Goal: Information Seeking & Learning: Learn about a topic

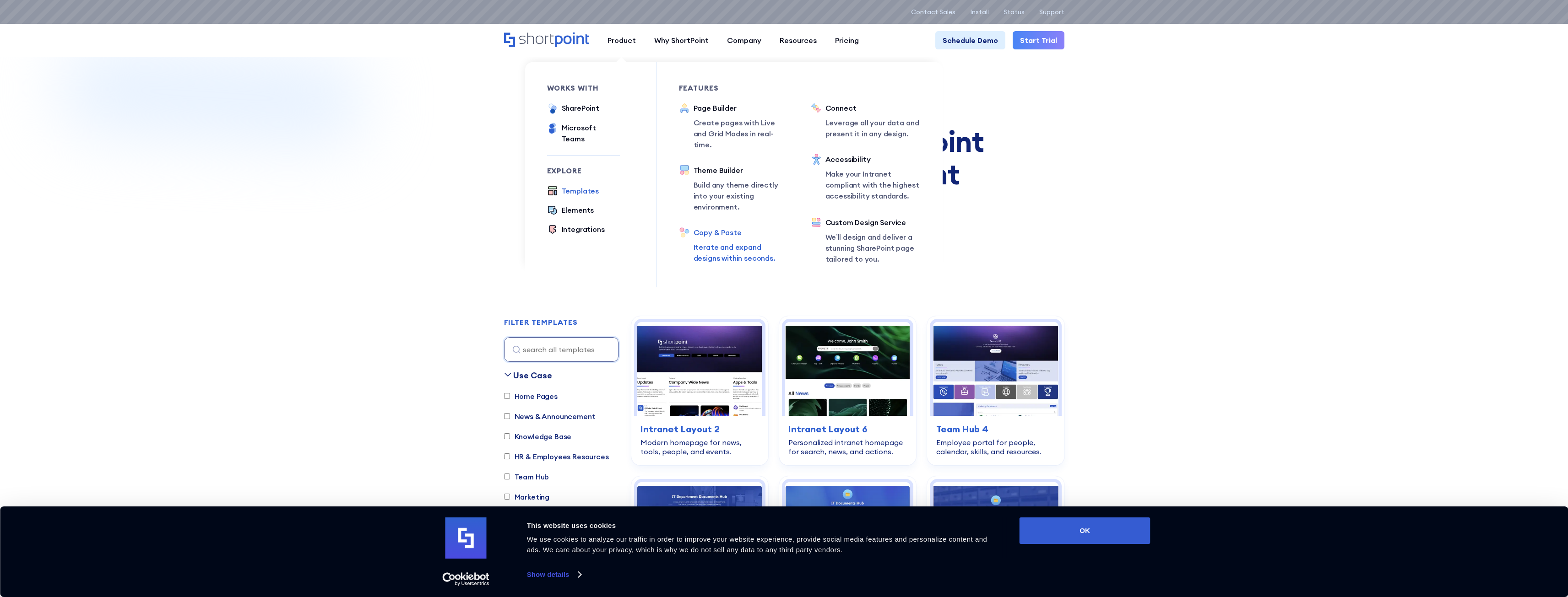
click at [734, 227] on div "Copy & Paste" at bounding box center [741, 232] width 95 height 11
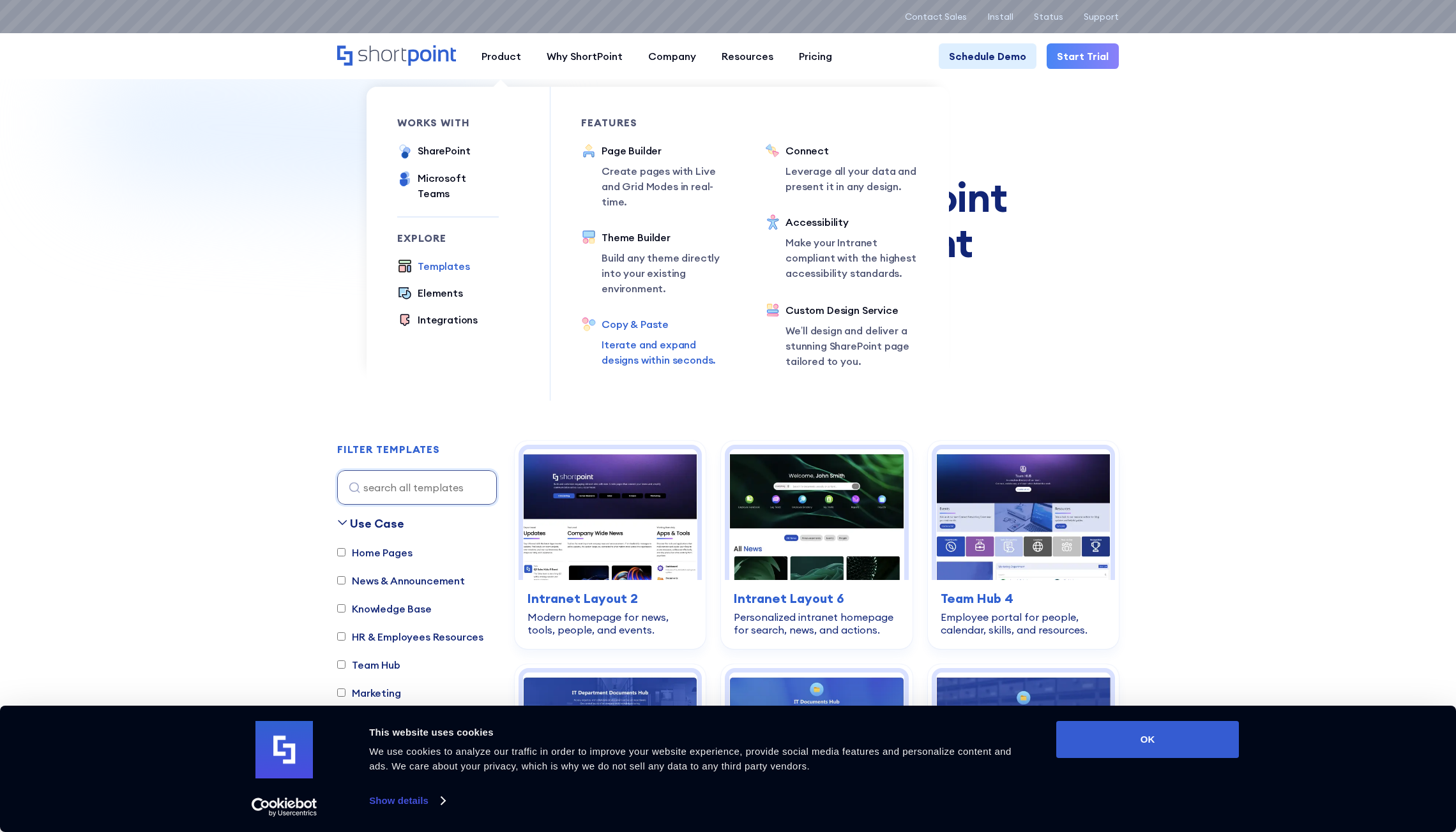
click at [655, 316] on div "Copy & Paste" at bounding box center [668, 324] width 133 height 16
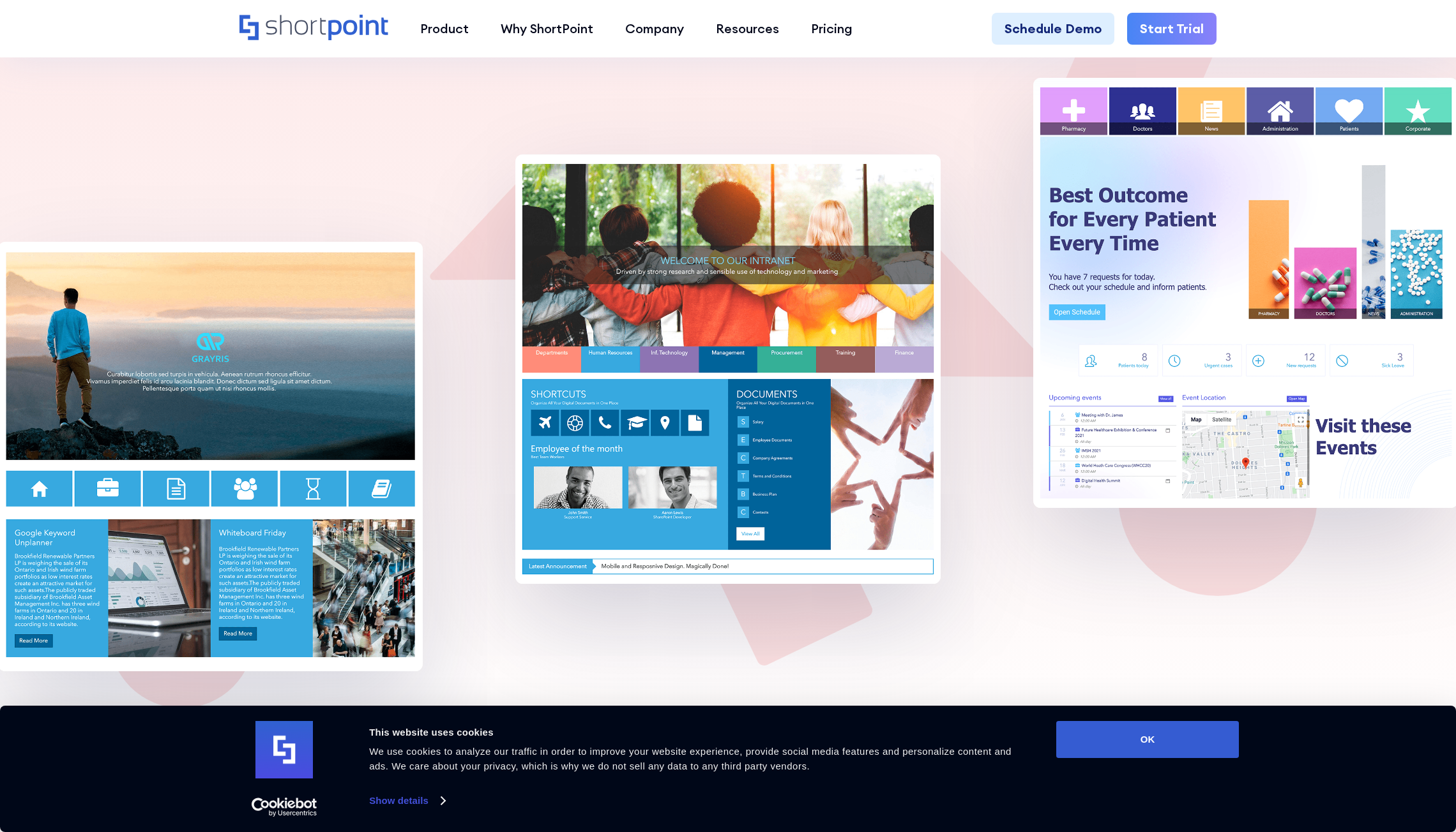
scroll to position [766, 0]
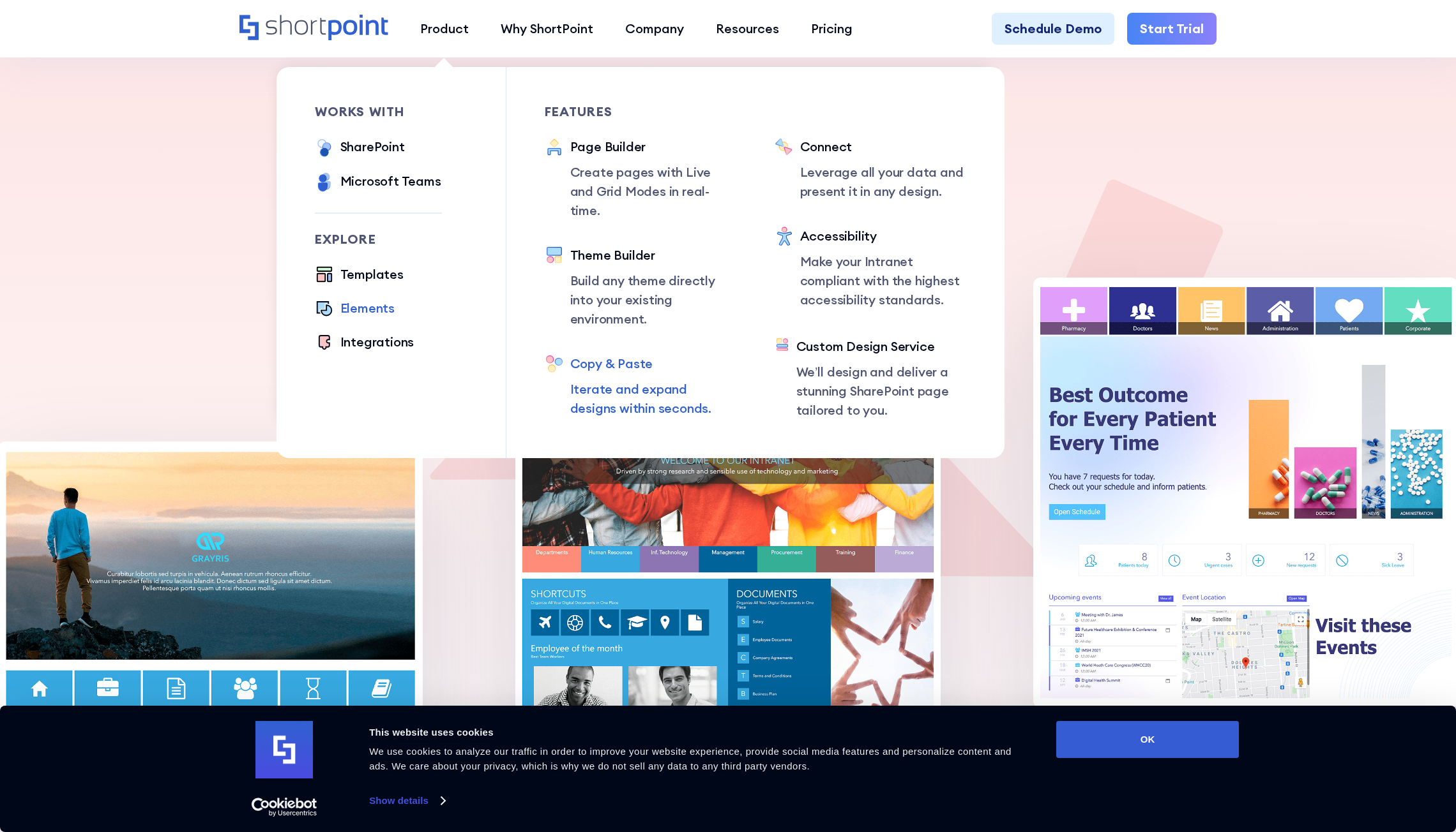
click at [387, 300] on div "Elements" at bounding box center [367, 308] width 54 height 19
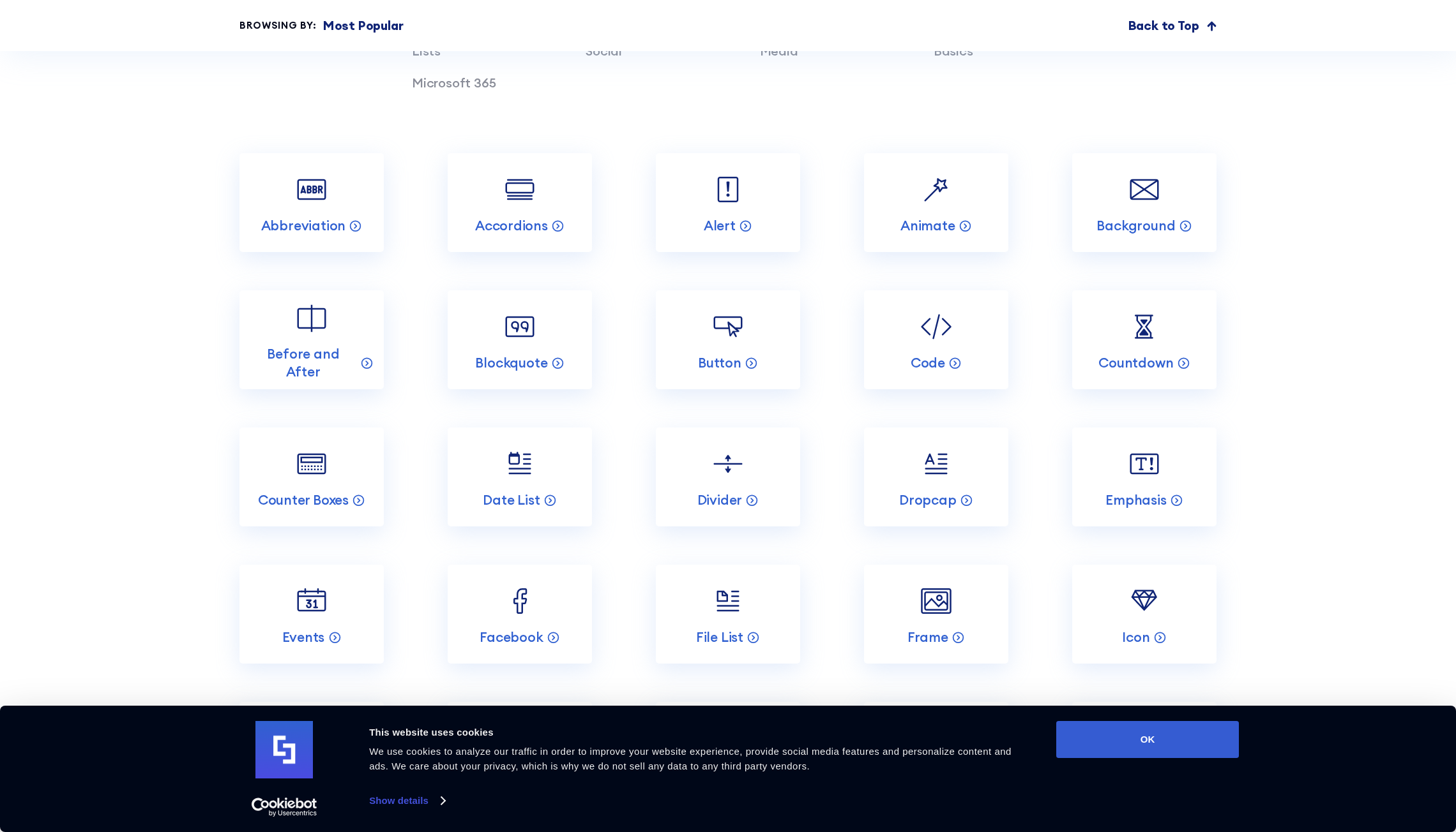
scroll to position [1659, 0]
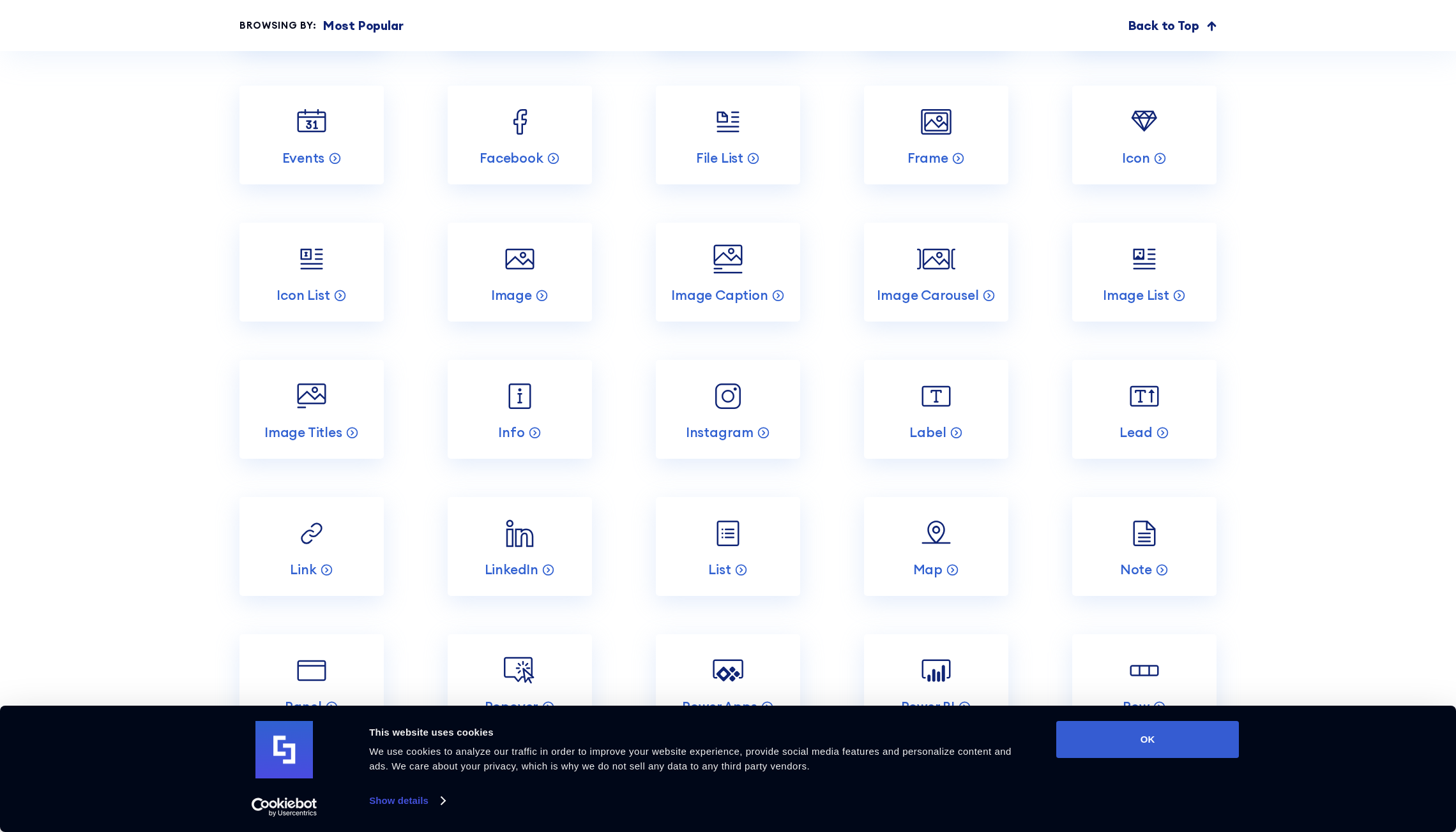
scroll to position [2107, 0]
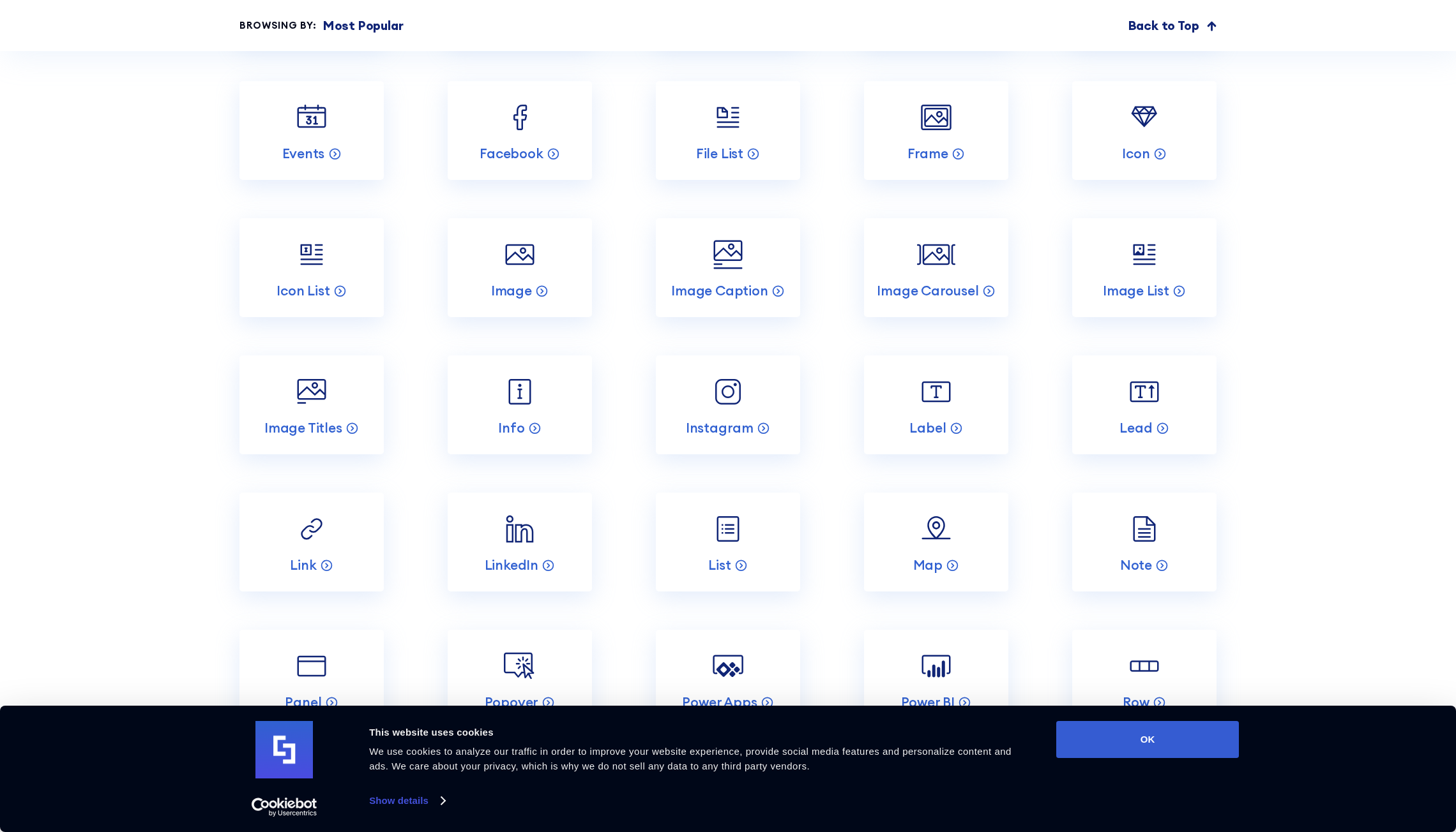
click at [1355, 352] on section "Incredible SharePoint Design Elements Each element has been designed to look go…" at bounding box center [728, 418] width 1456 height 2250
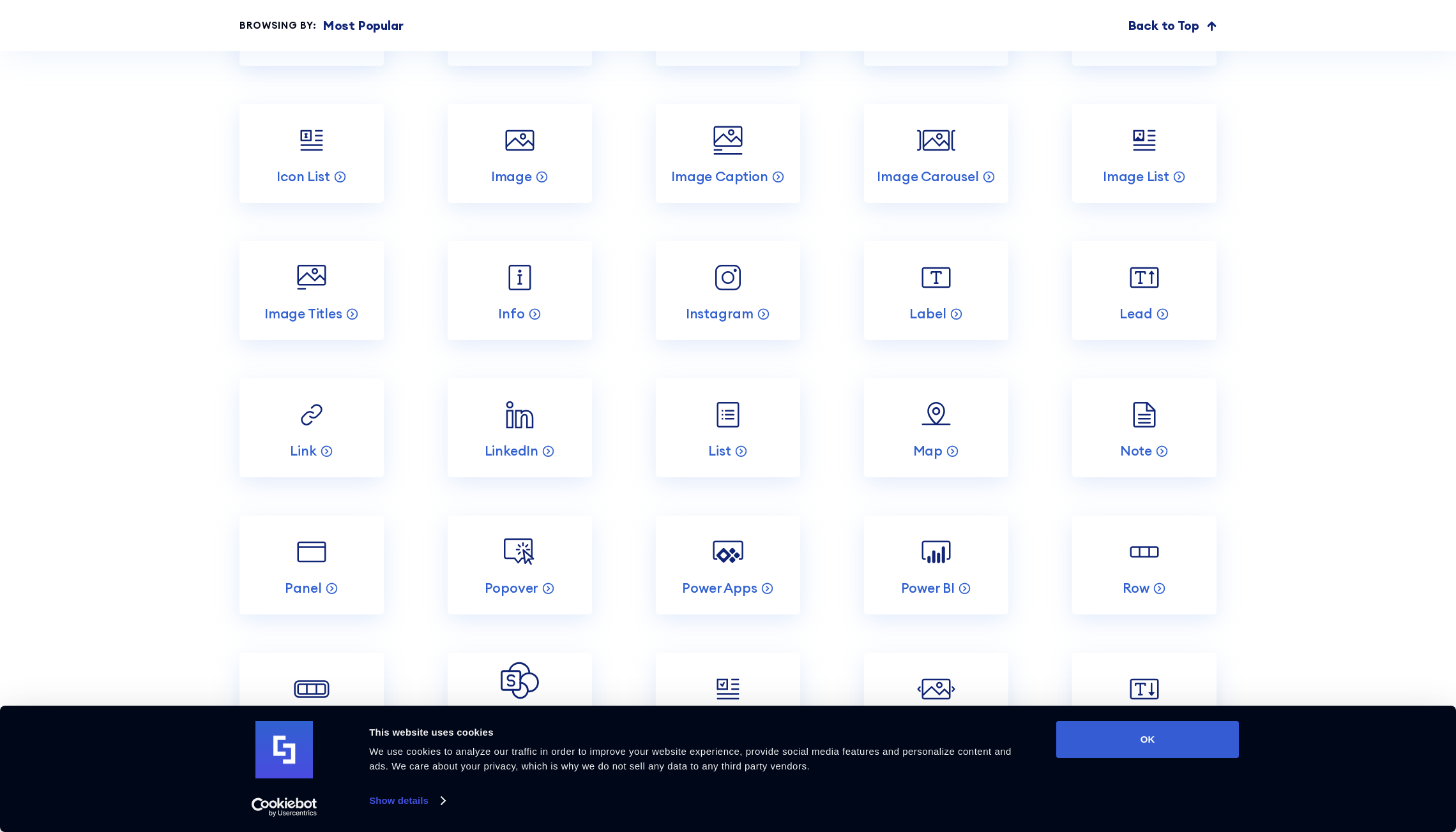
scroll to position [2234, 0]
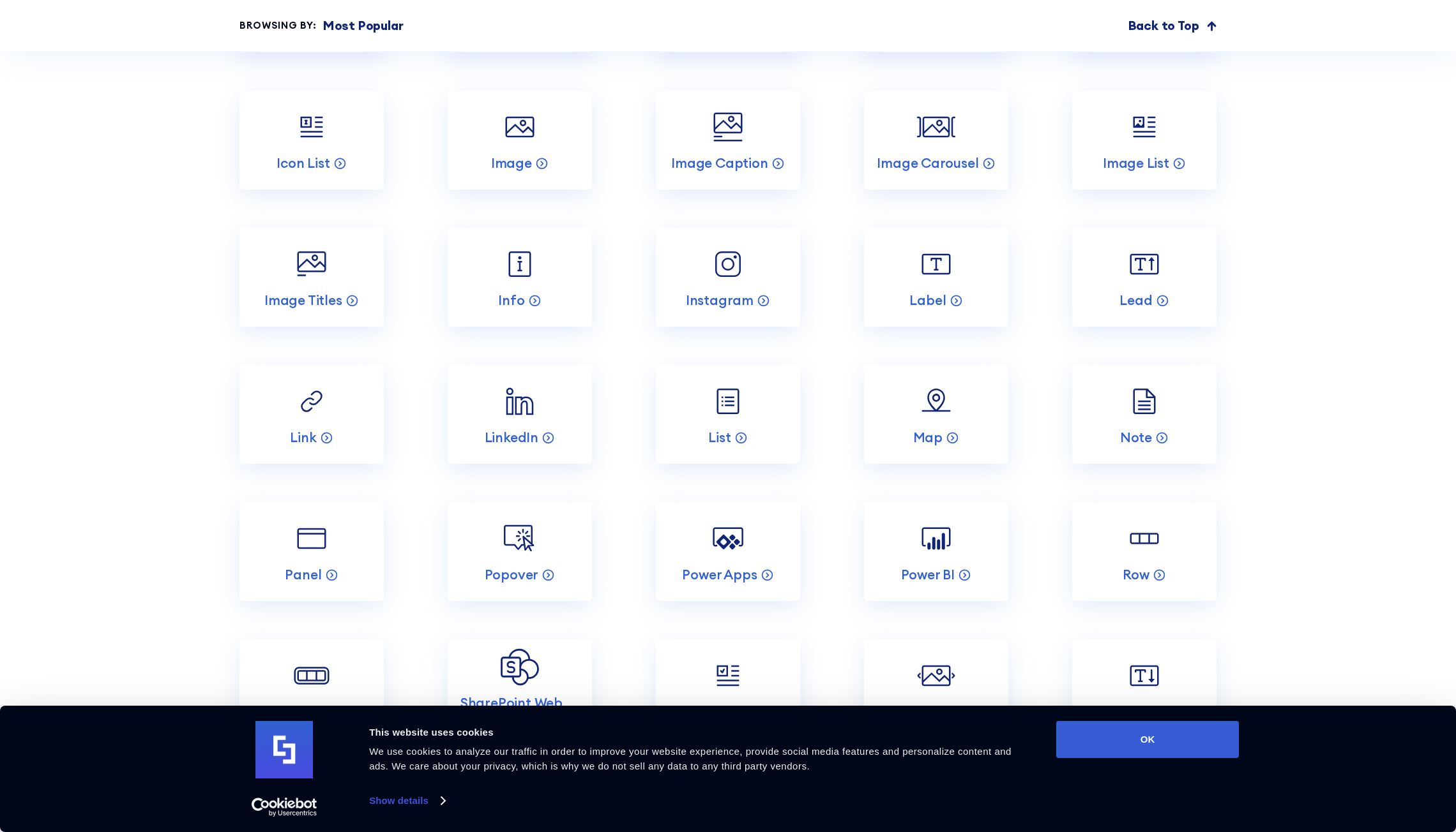
click at [1306, 292] on section "Incredible SharePoint Design Elements Each element has been designed to look go…" at bounding box center [728, 291] width 1456 height 2250
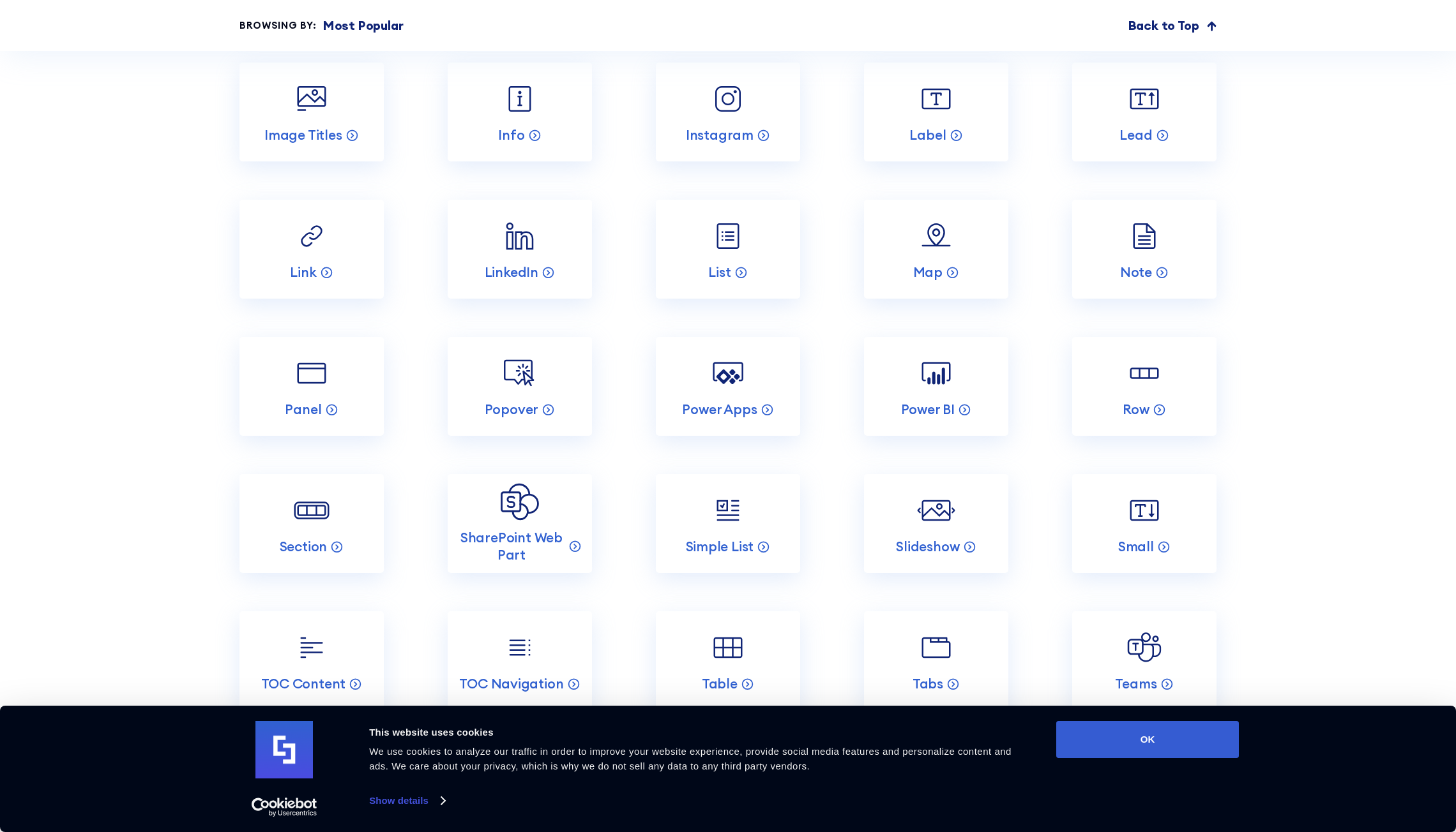
scroll to position [2490, 0]
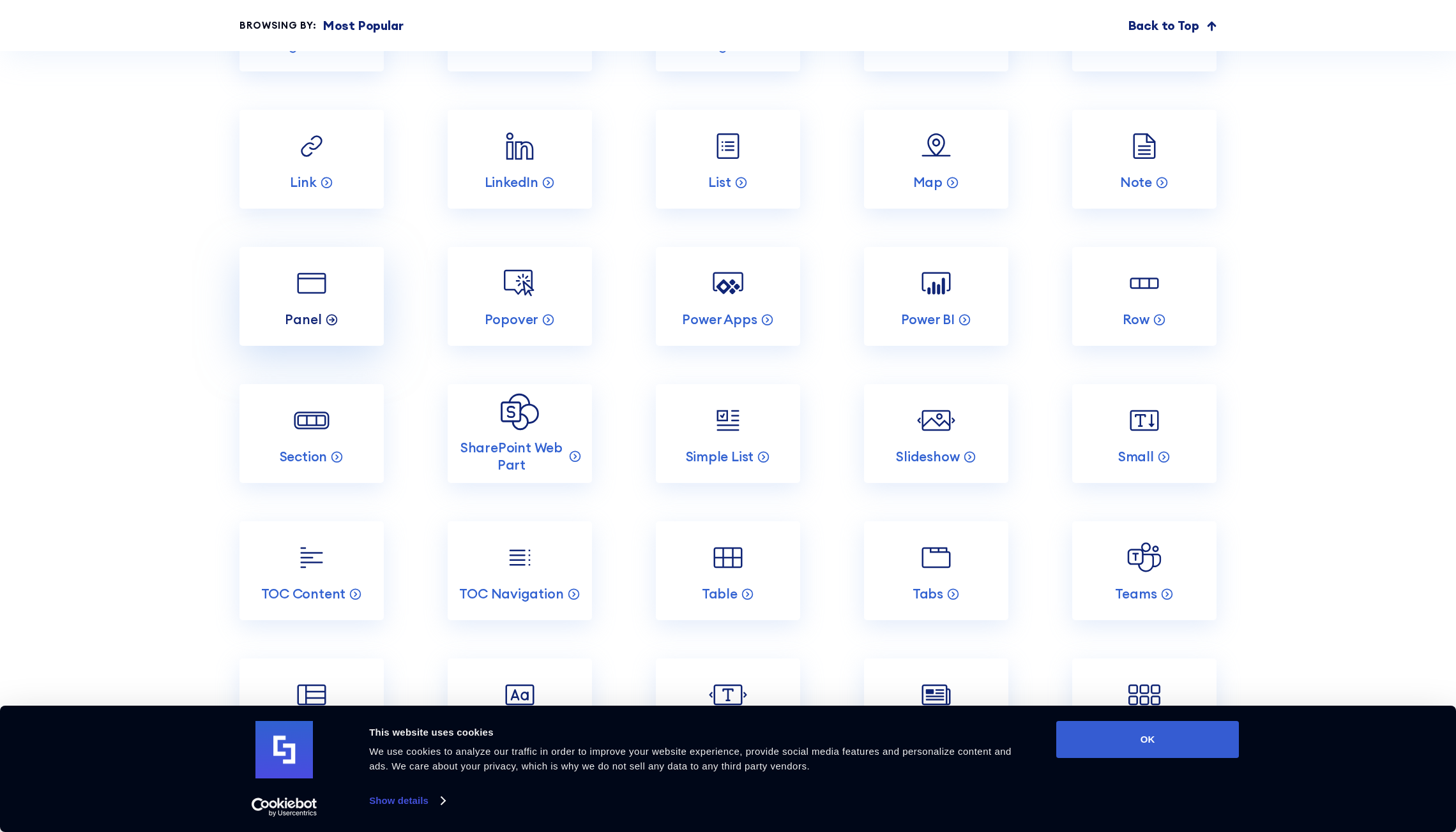
click at [308, 311] on p "Panel" at bounding box center [303, 319] width 36 height 18
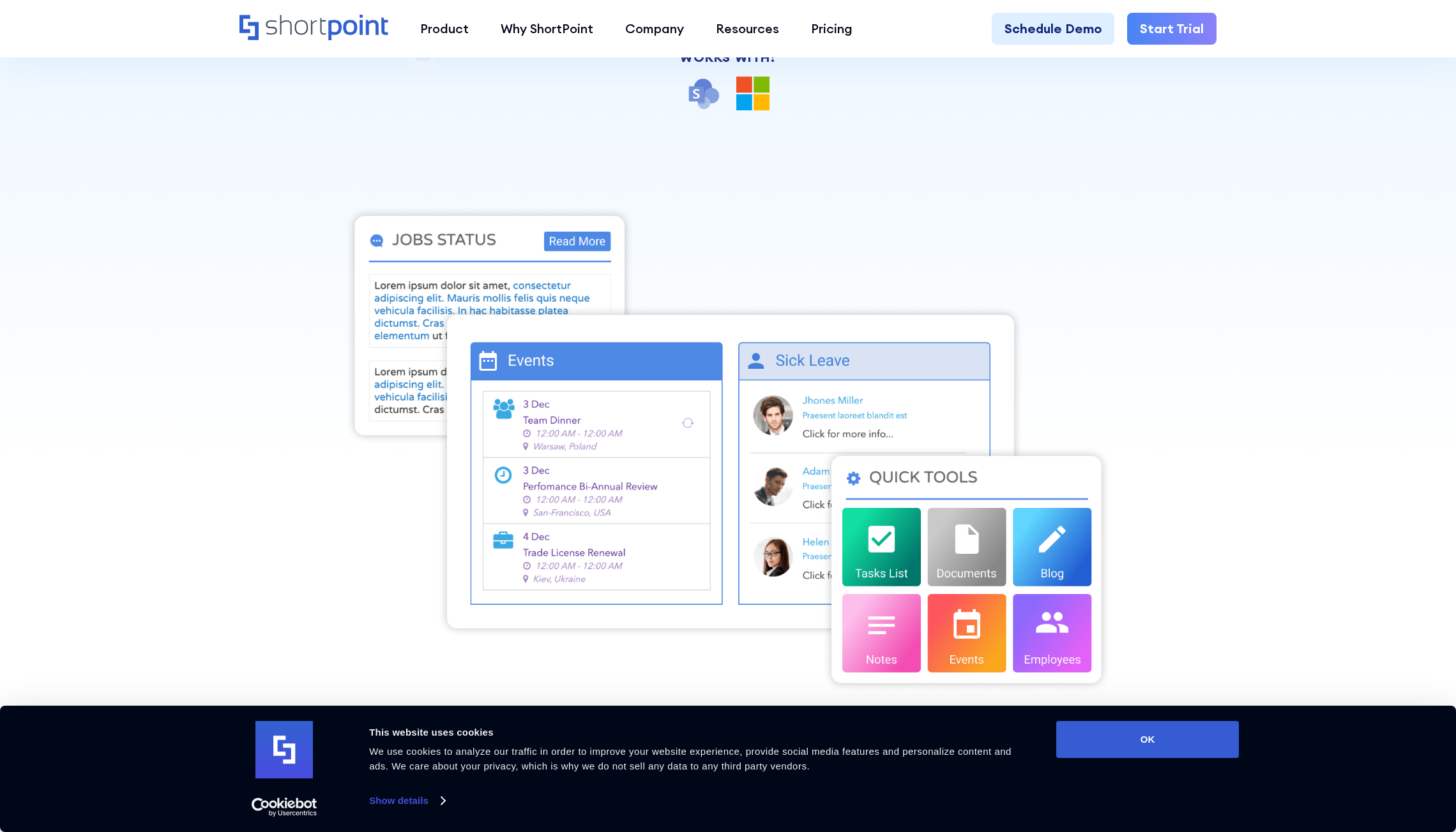
scroll to position [575, 0]
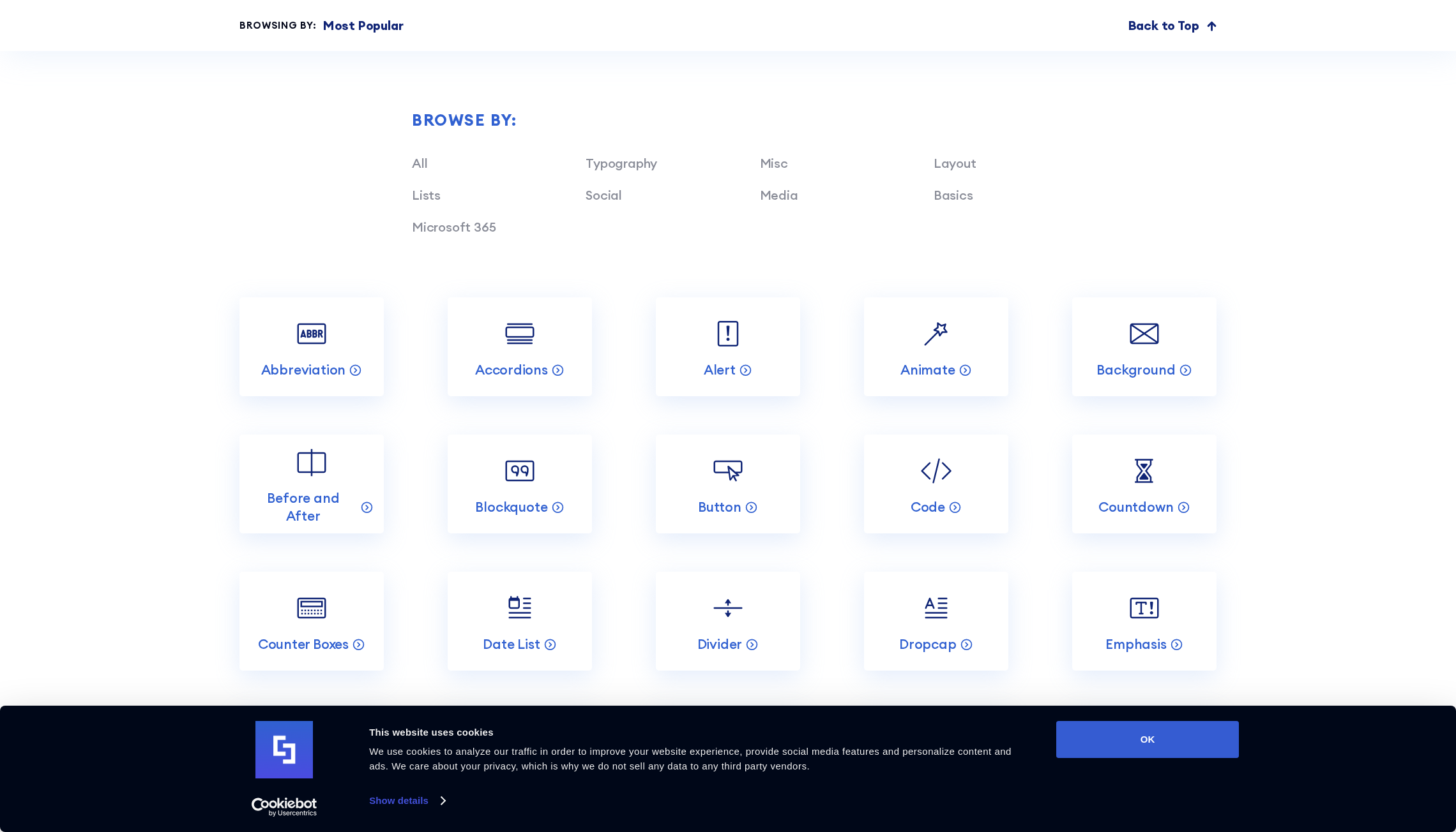
scroll to position [1468, 0]
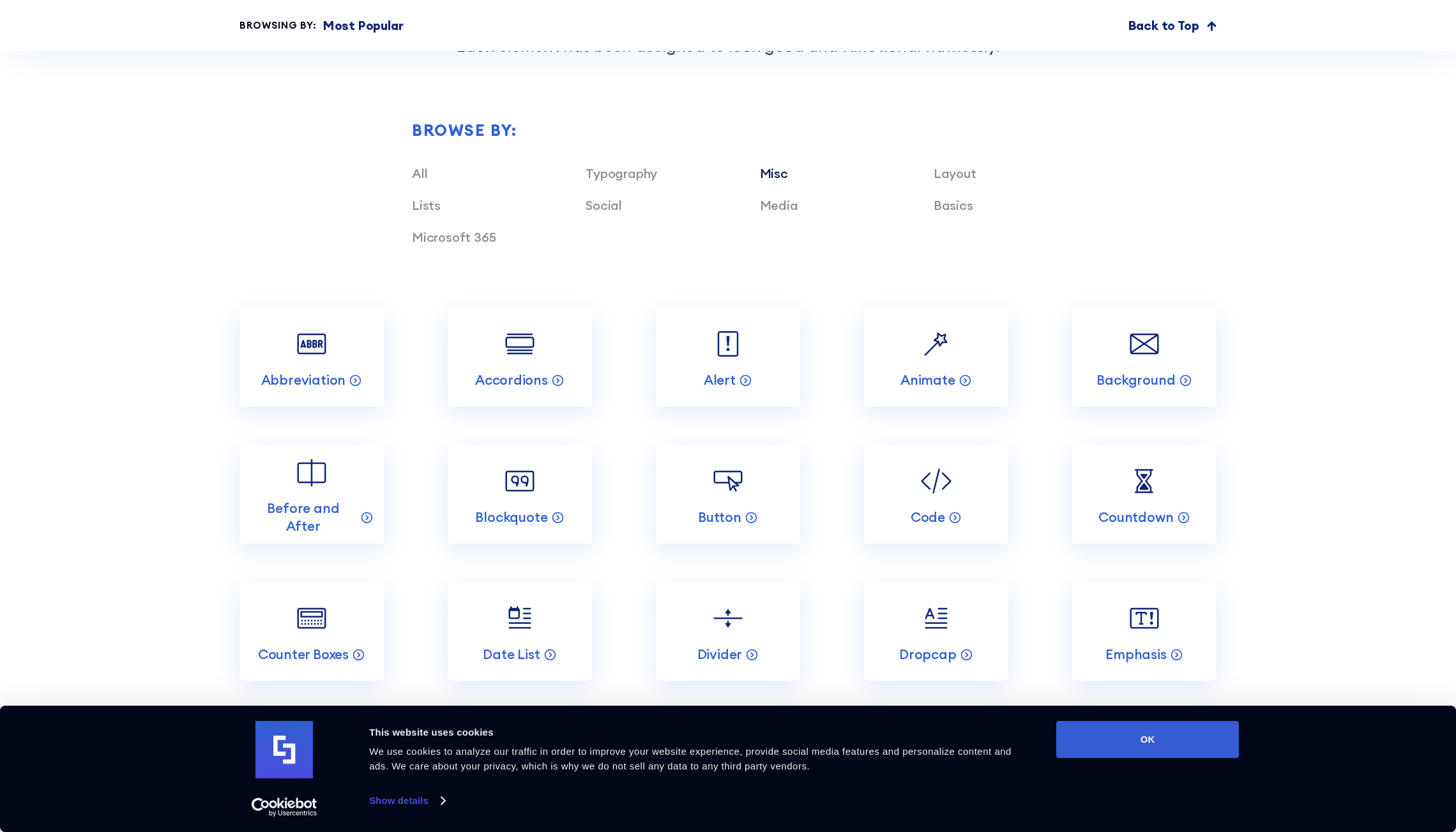
click at [778, 174] on link "Misc" at bounding box center [774, 172] width 28 height 16
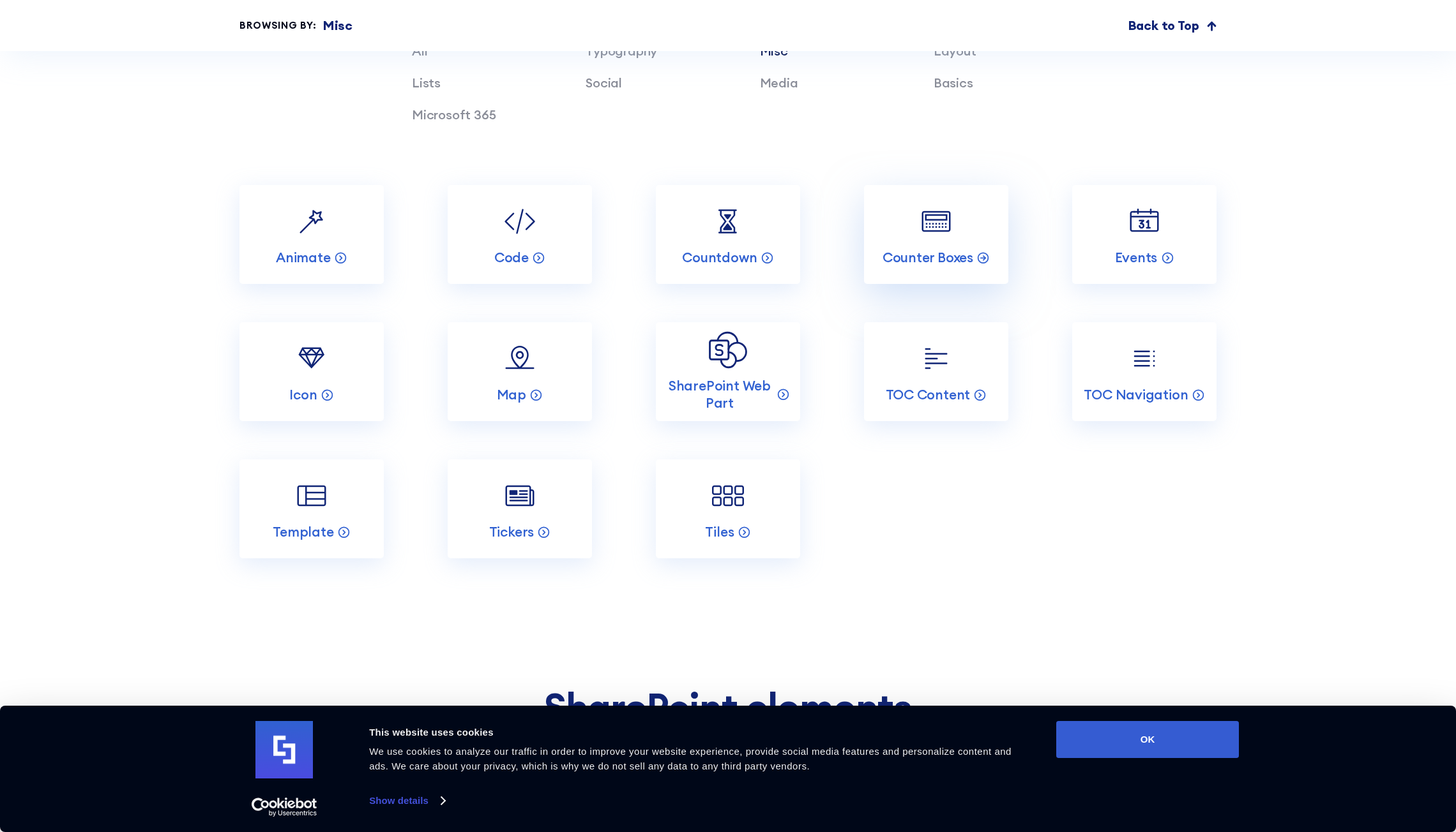
scroll to position [1596, 0]
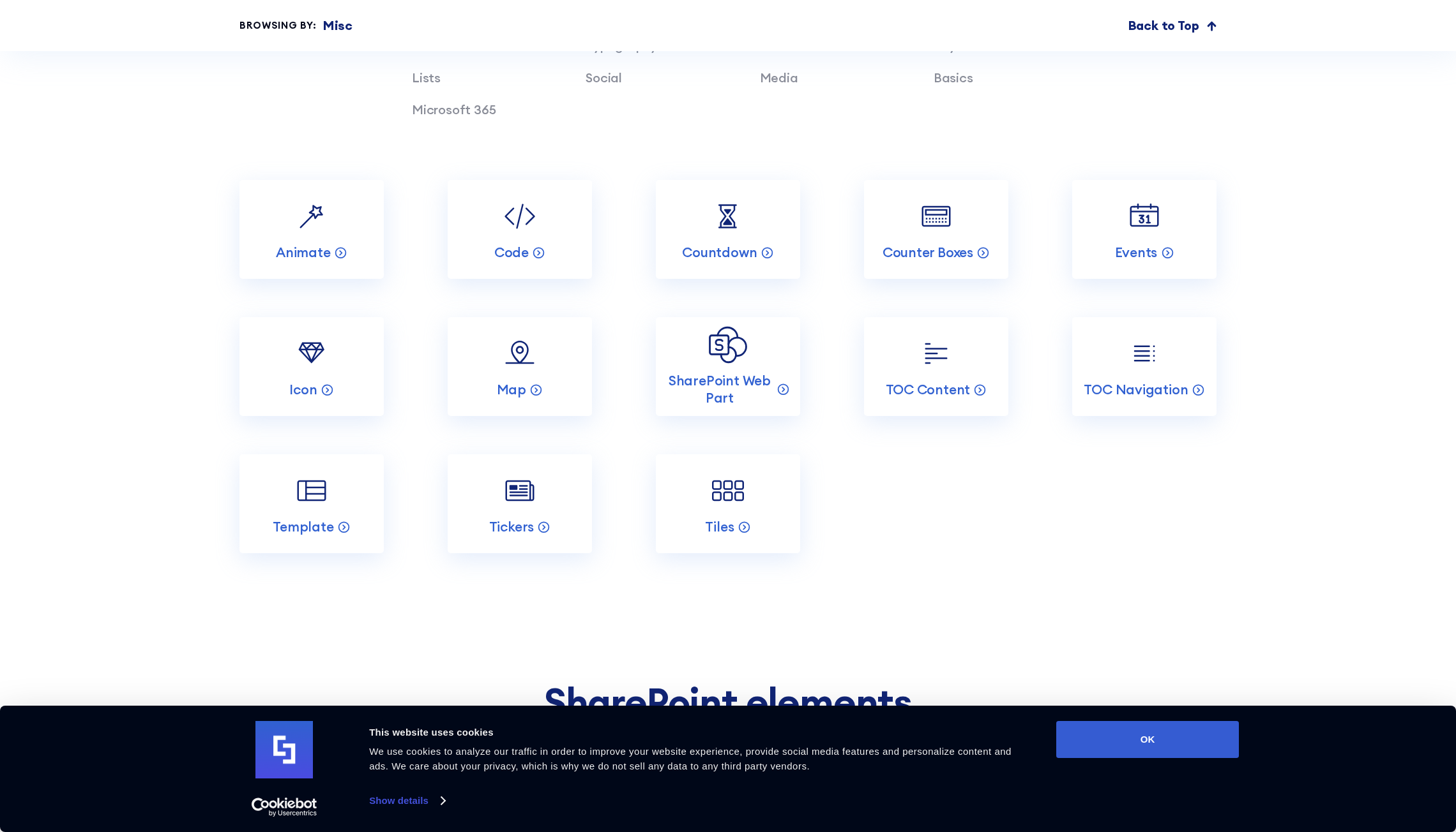
click at [1102, 565] on section "Incredible SharePoint Design Elements Each element has been designed to look go…" at bounding box center [728, 243] width 1456 height 877
click at [1046, 522] on div "Abbreviation Basics Accordions Layout Alert Layout Animate Misc Background Medi…" at bounding box center [728, 366] width 977 height 374
click at [1131, 541] on div "Abbreviation Basics Accordions Layout Alert Layout Animate Misc Background Medi…" at bounding box center [728, 366] width 977 height 374
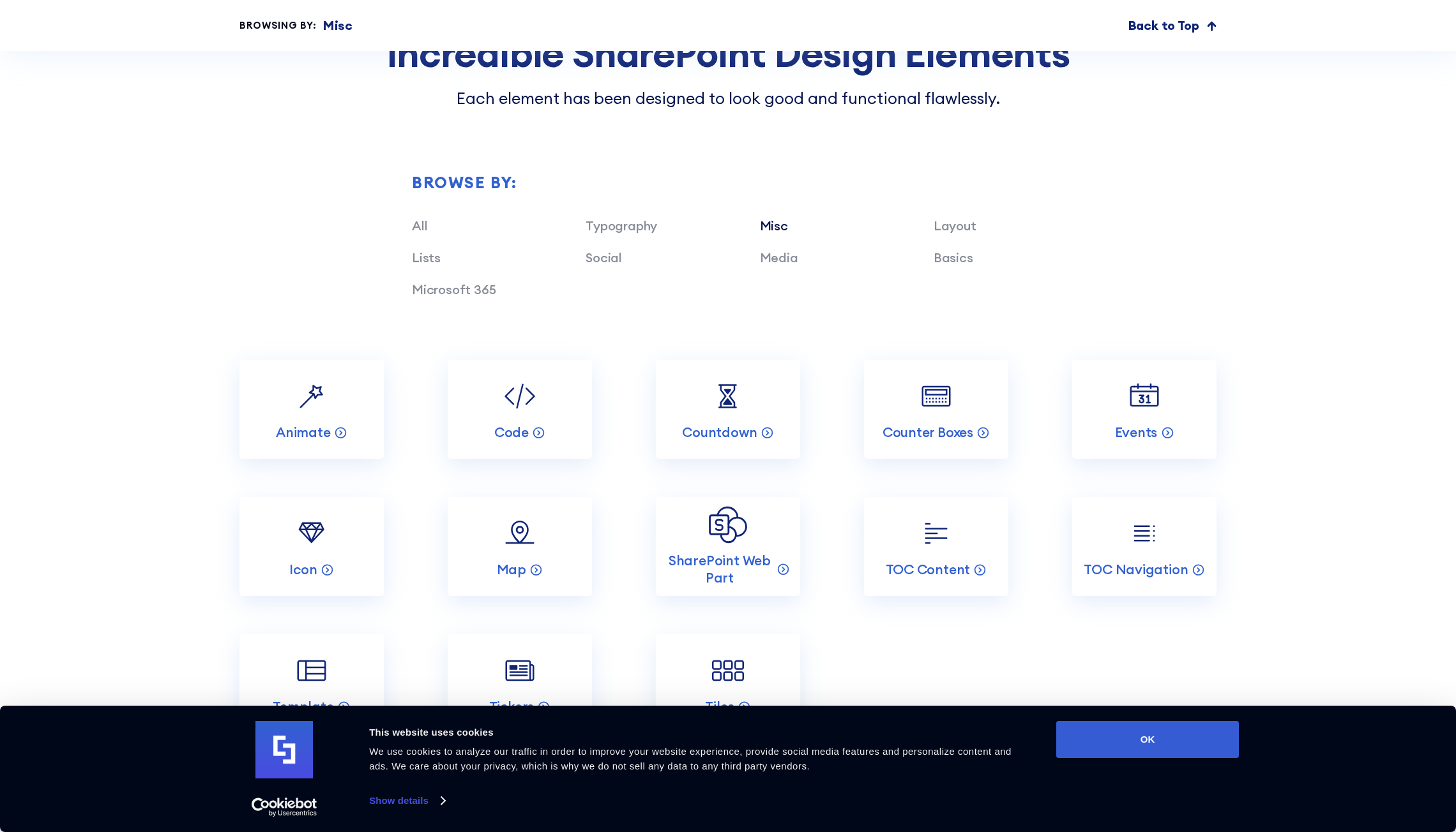
scroll to position [1404, 0]
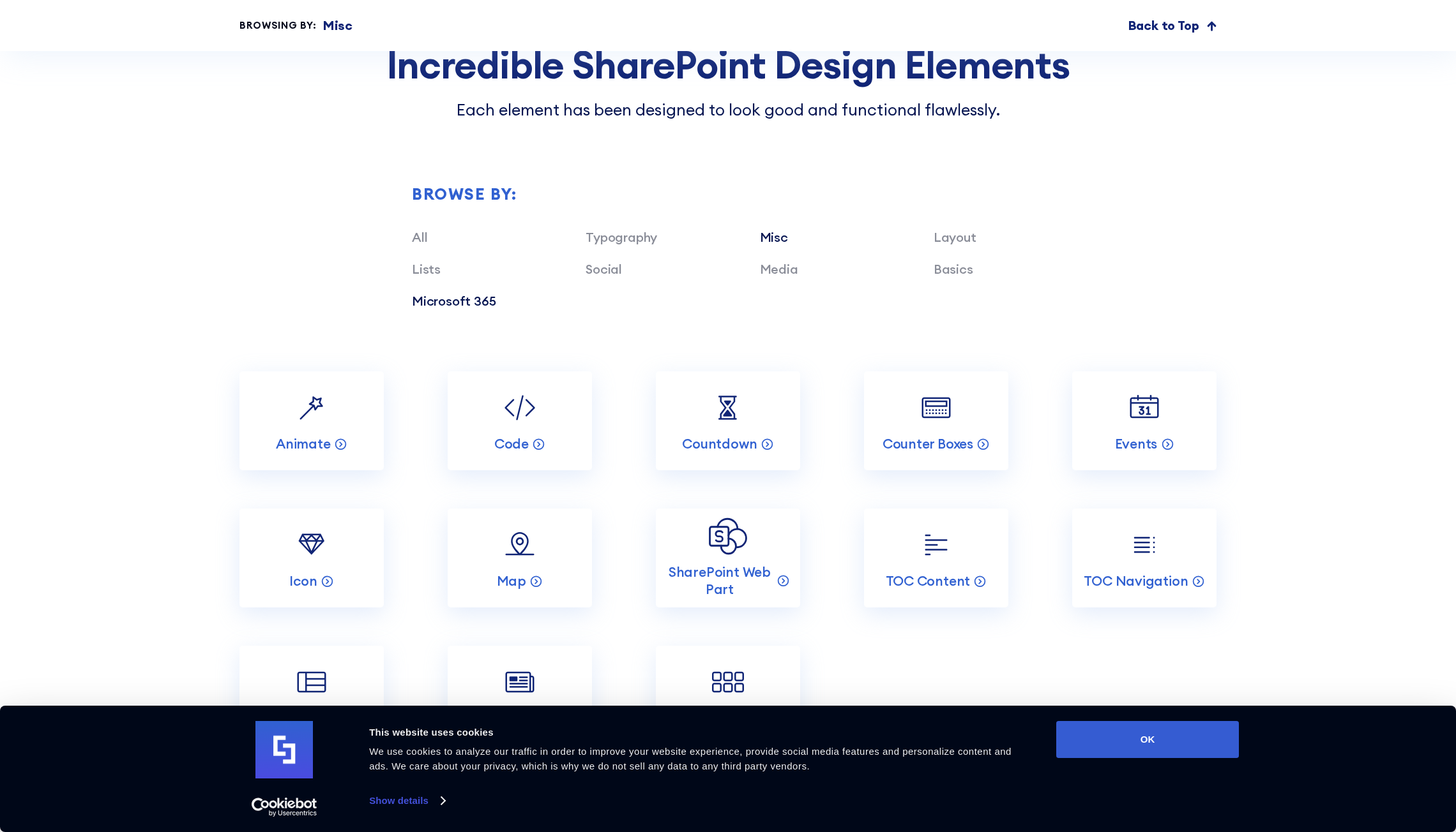
click at [480, 300] on link "Microsoft 365" at bounding box center [453, 301] width 84 height 16
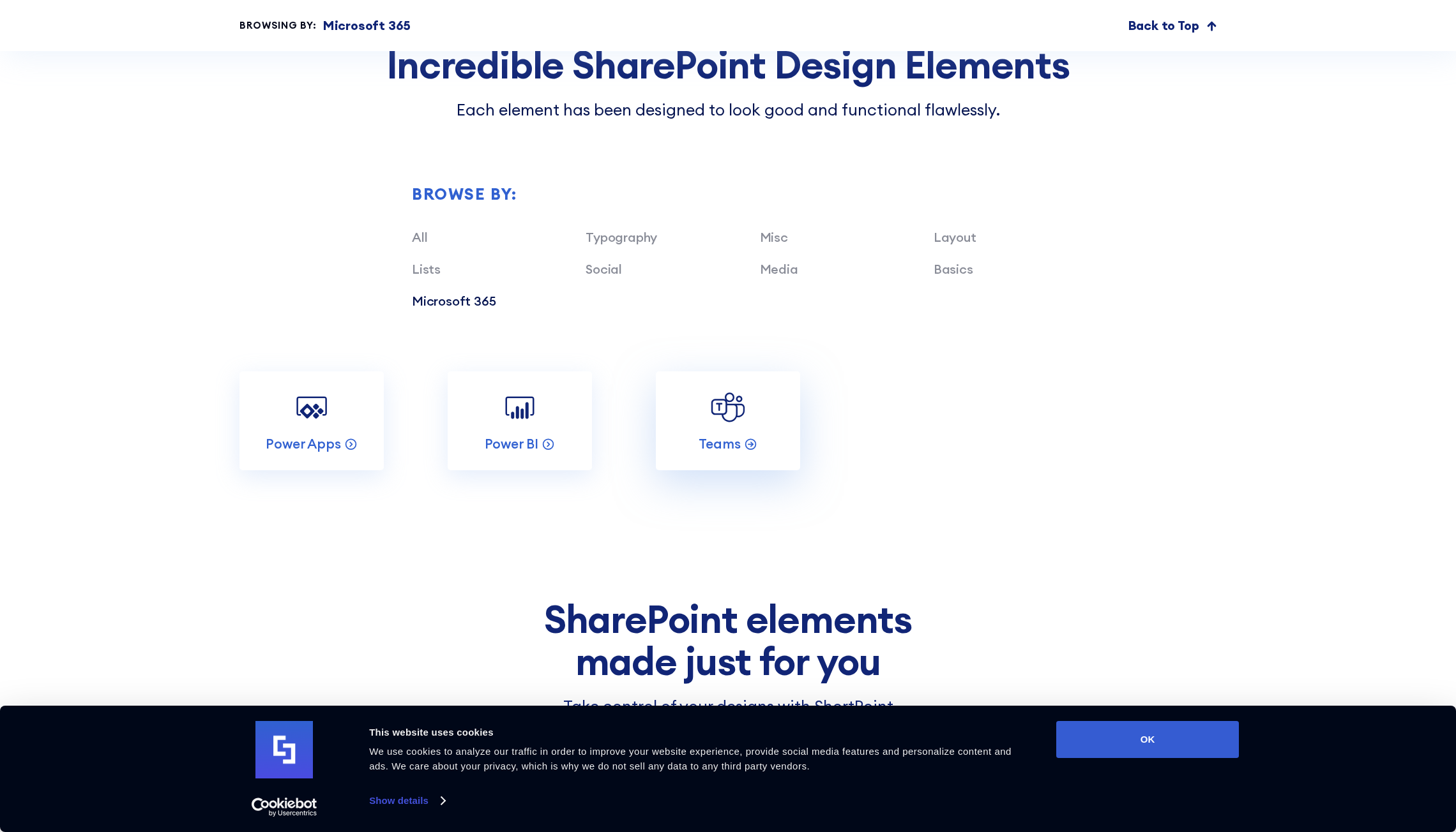
click at [728, 408] on img at bounding box center [728, 408] width 39 height 39
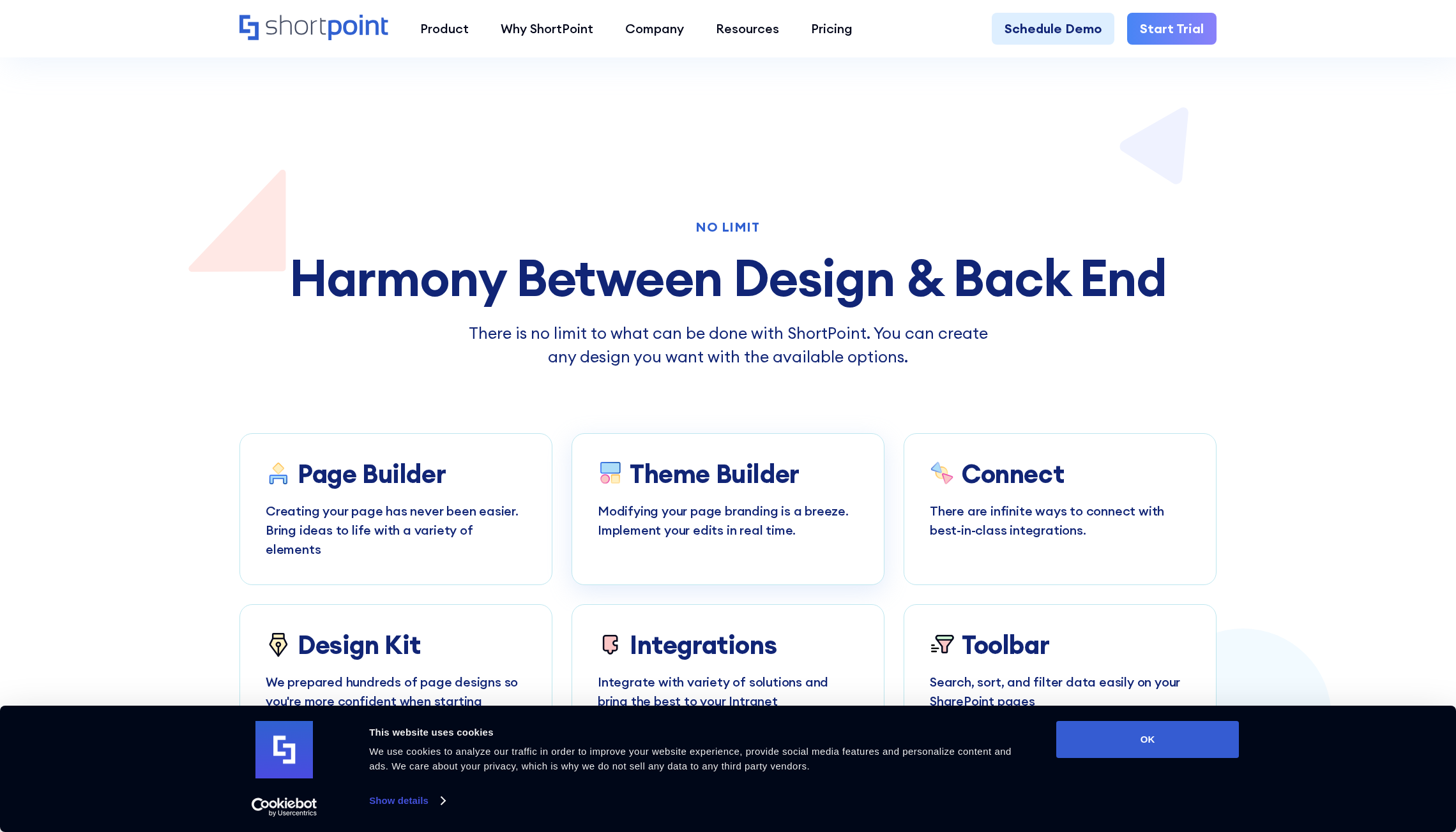
scroll to position [4851, 0]
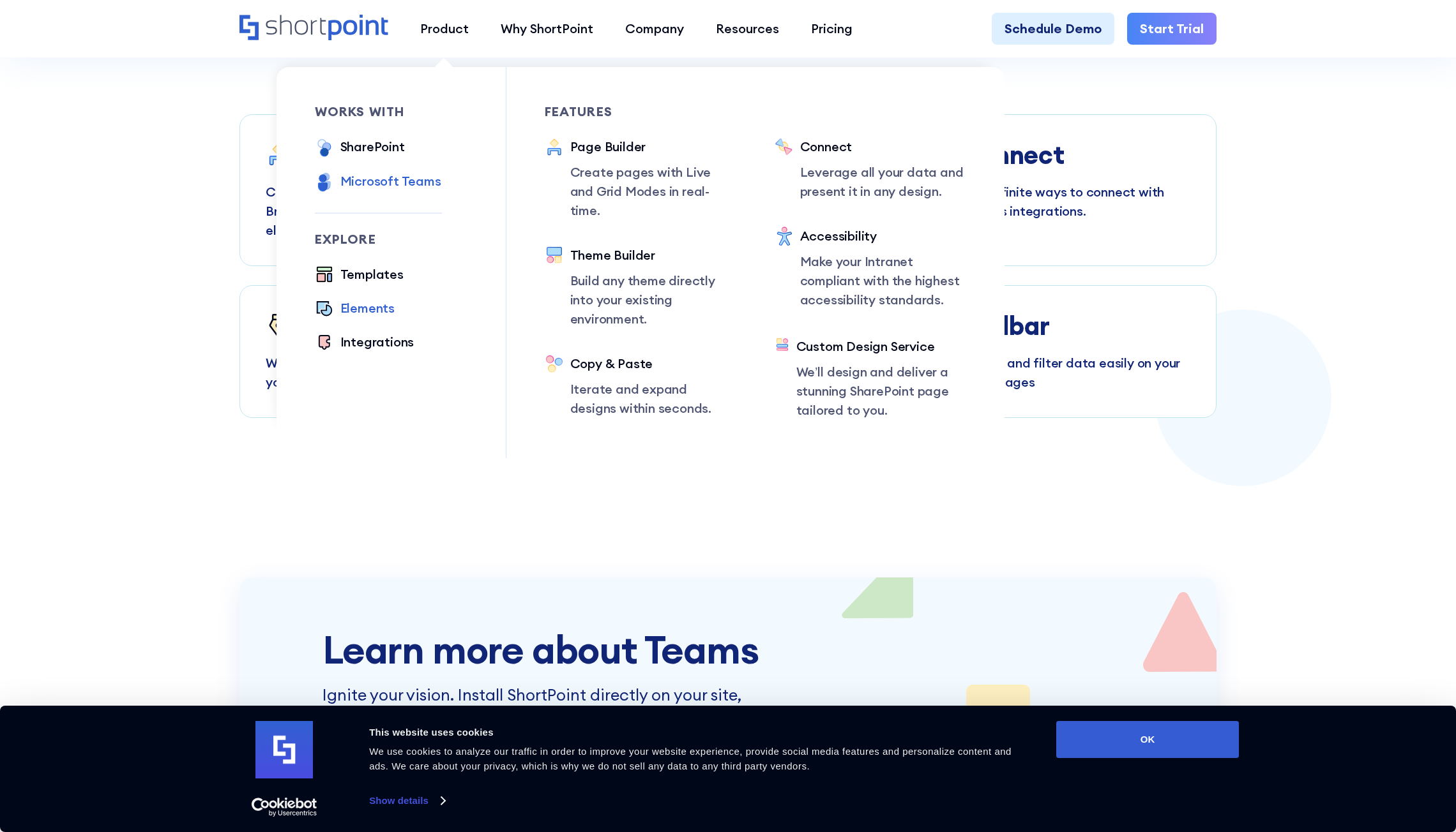
click at [387, 304] on div "Elements" at bounding box center [367, 308] width 54 height 19
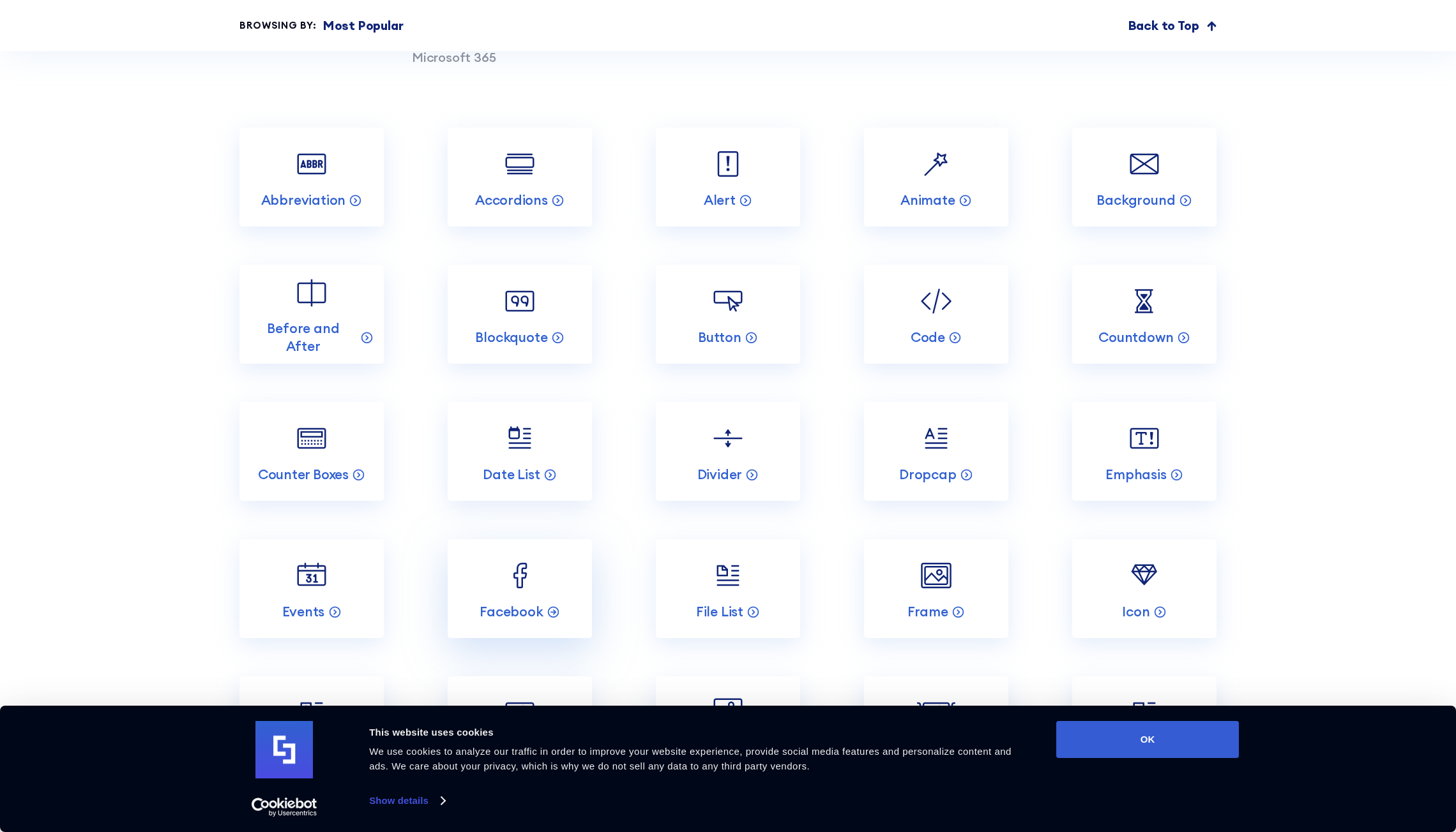
scroll to position [1851, 0]
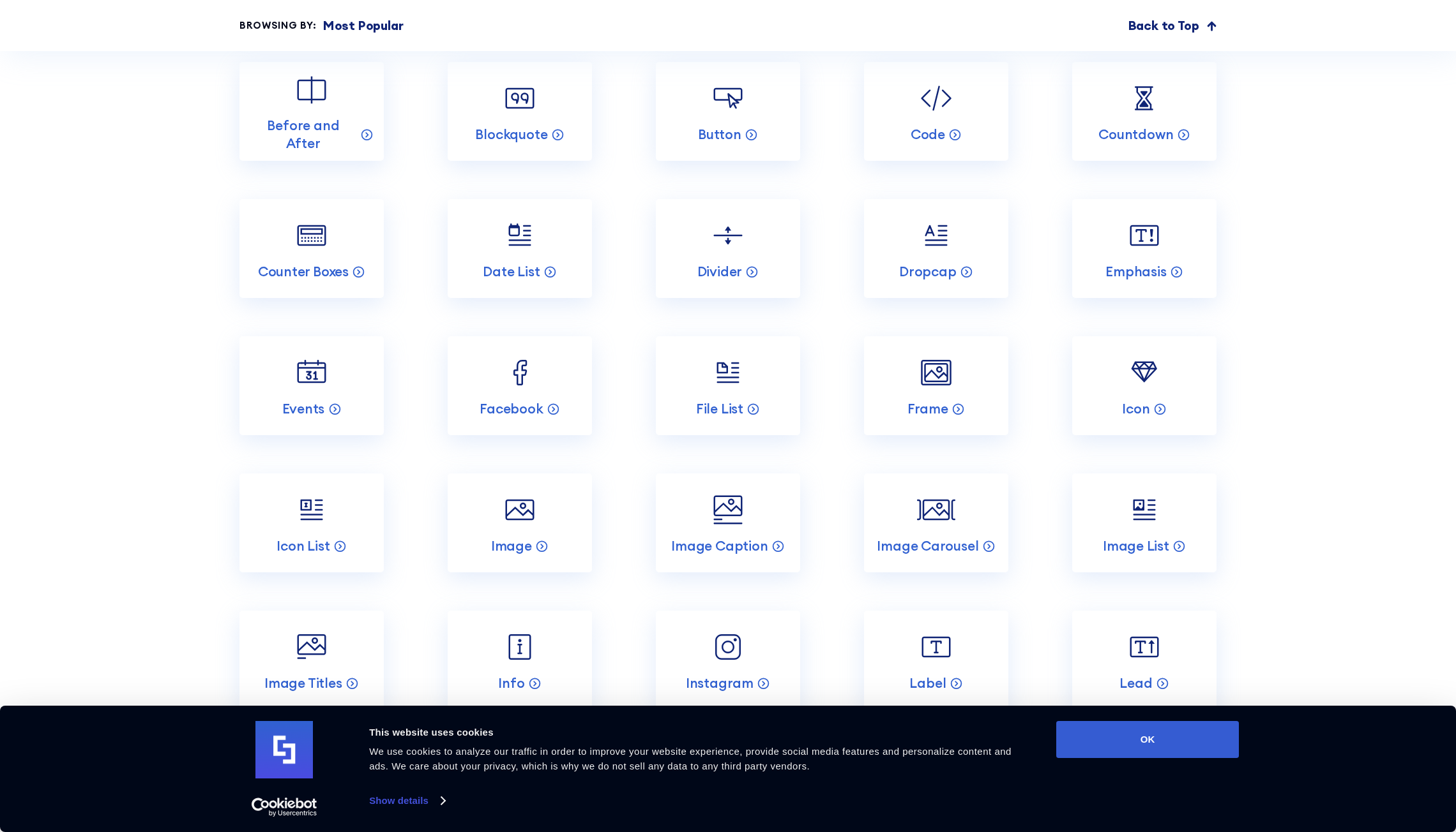
click at [1334, 260] on section "Incredible SharePoint Design Elements Each element has been designed to look go…" at bounding box center [728, 673] width 1456 height 2250
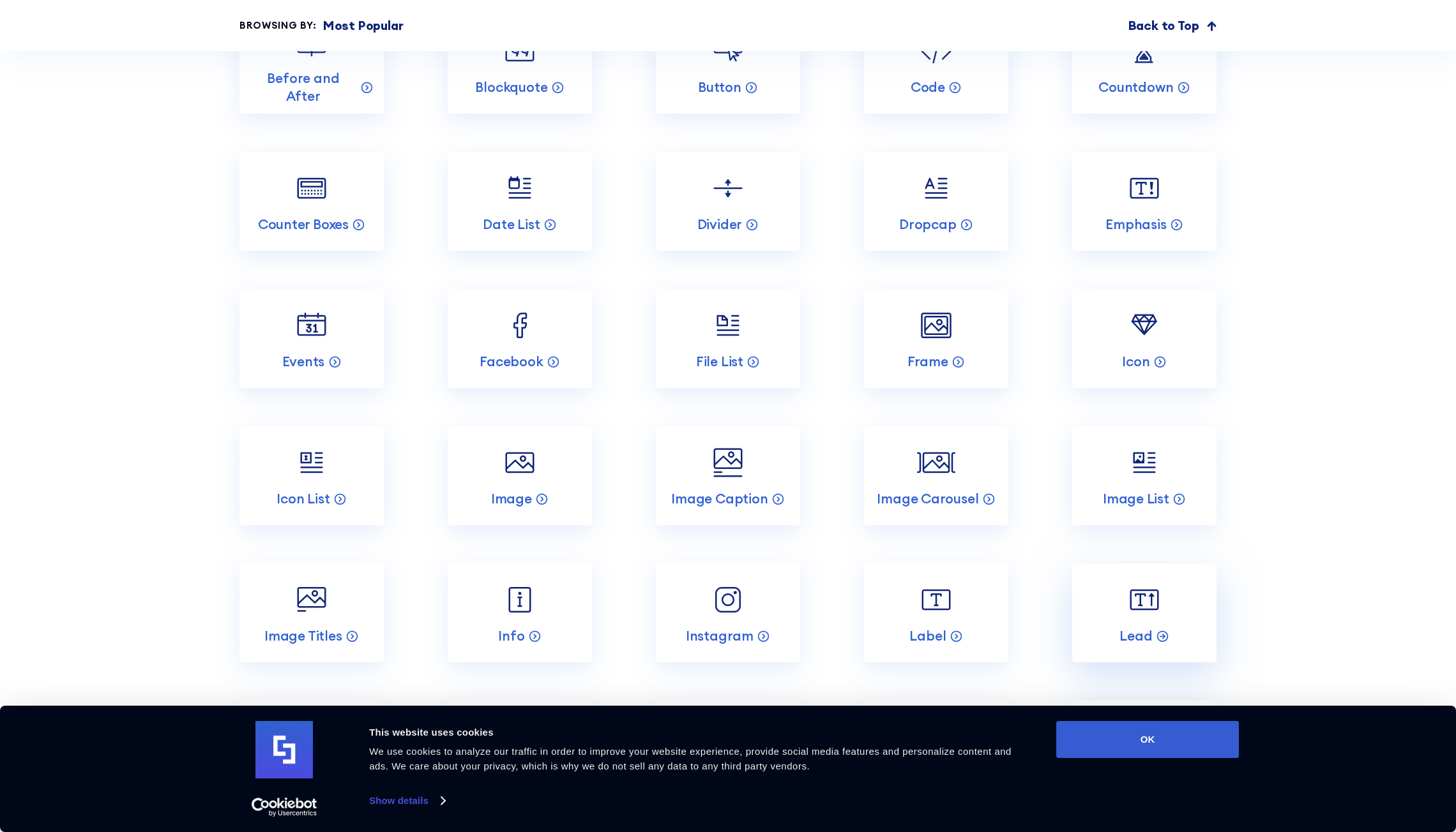
scroll to position [2107, 0]
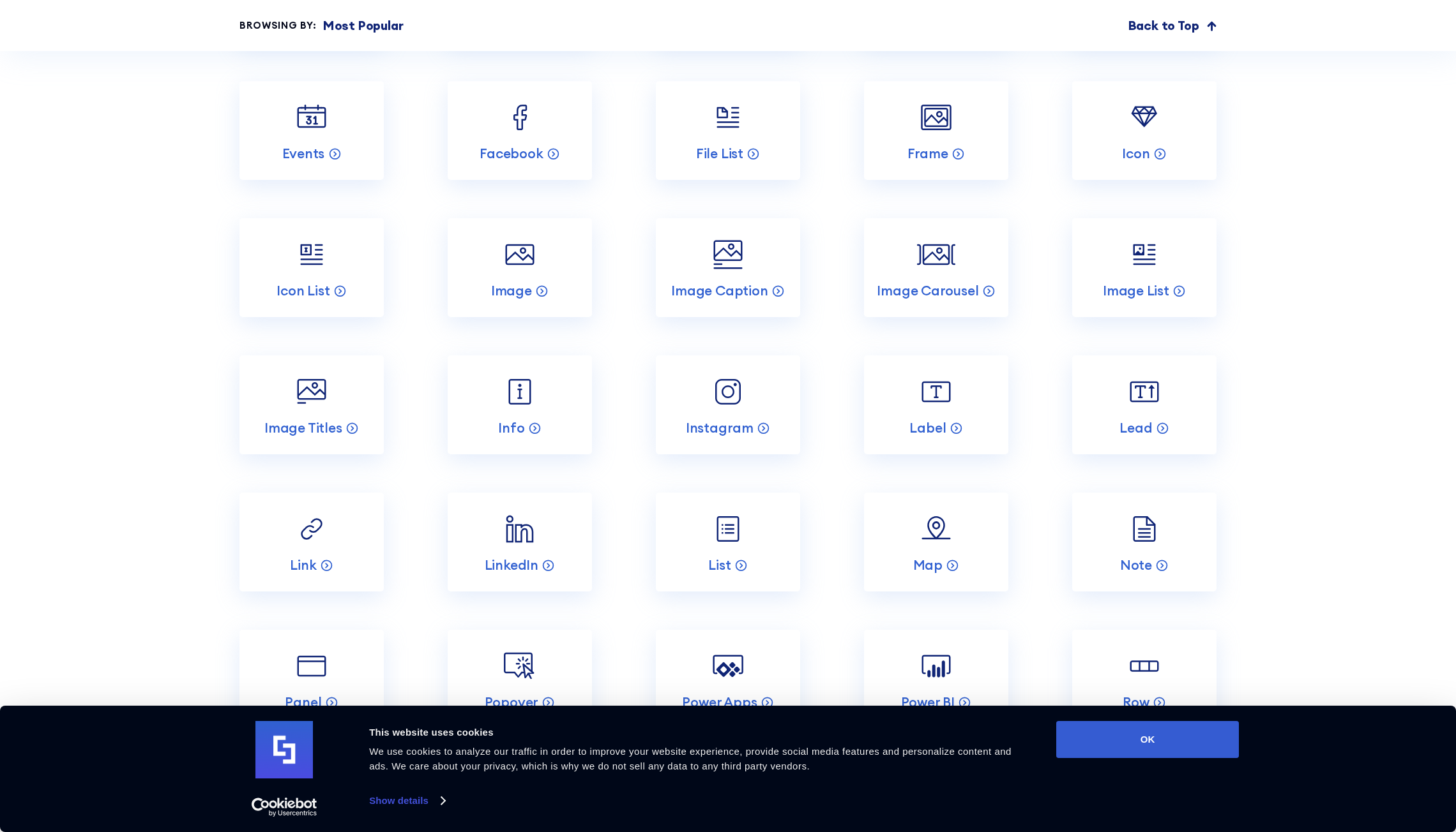
click at [1294, 358] on section "Incredible SharePoint Design Elements Each element has been designed to look go…" at bounding box center [728, 418] width 1456 height 2250
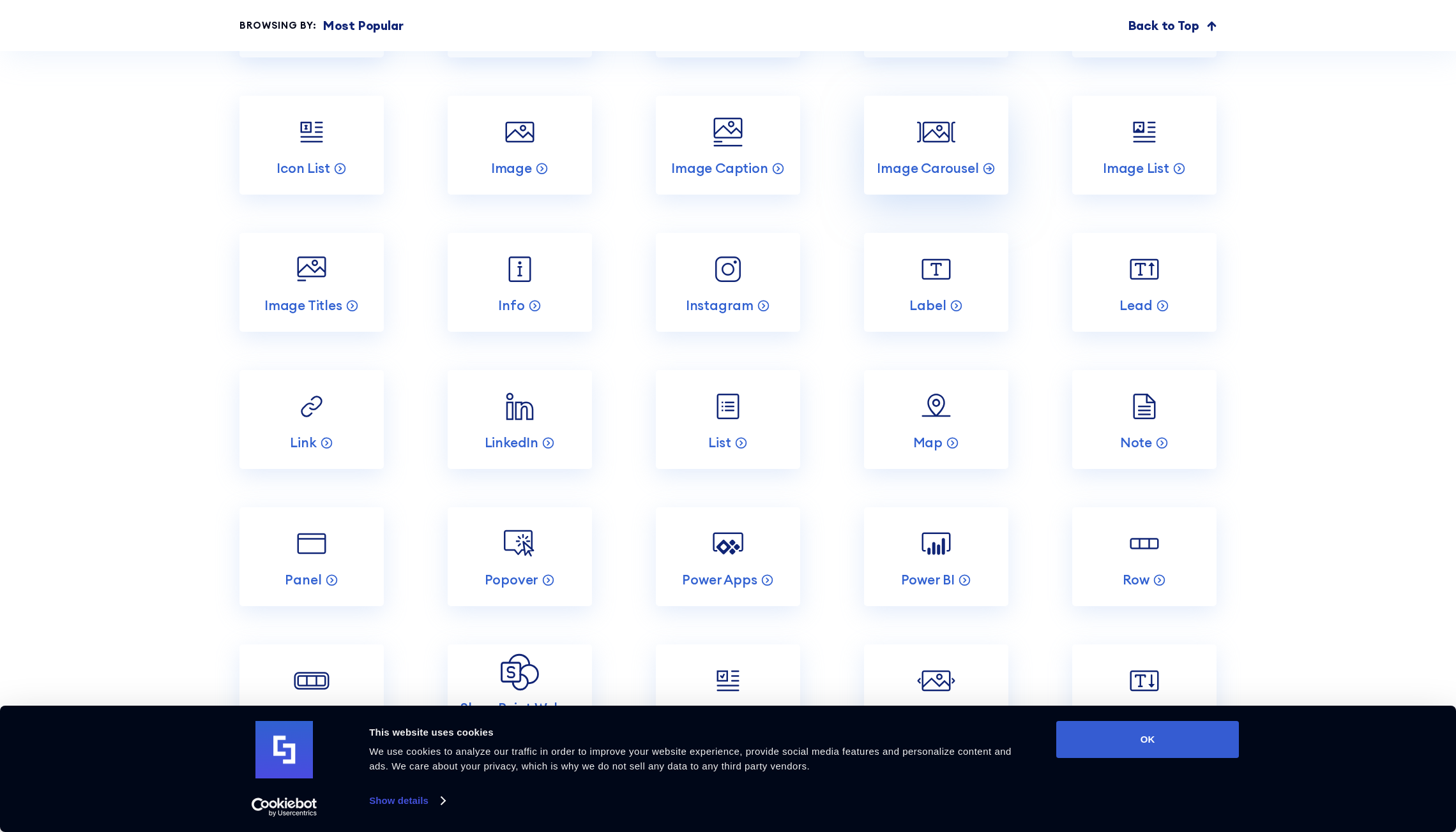
scroll to position [2170, 0]
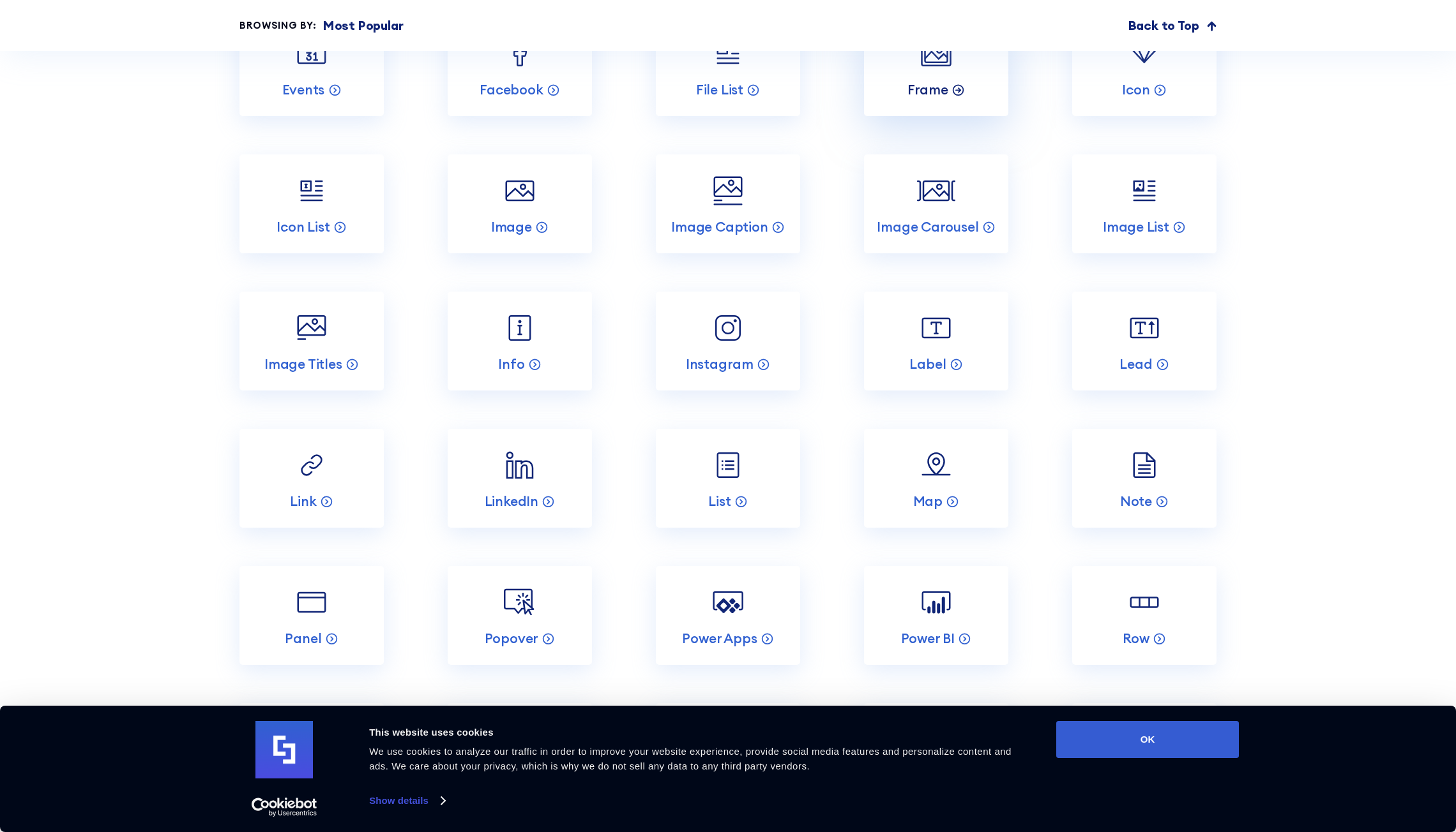
click at [945, 92] on p "Frame" at bounding box center [927, 89] width 41 height 18
